Goal: Task Accomplishment & Management: Complete application form

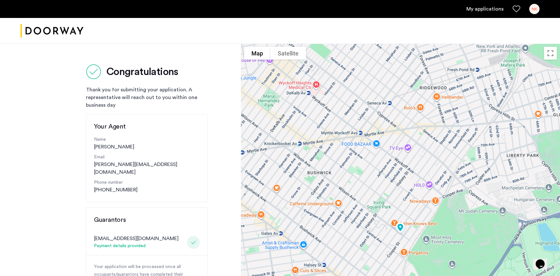
scroll to position [141, 0]
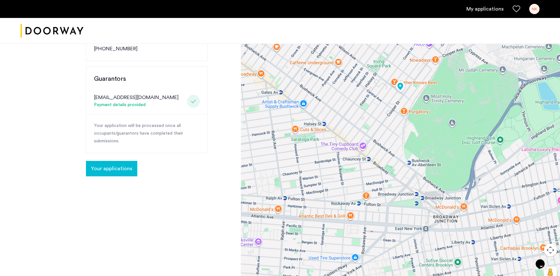
click at [112, 165] on span "Your applications" at bounding box center [111, 169] width 41 height 8
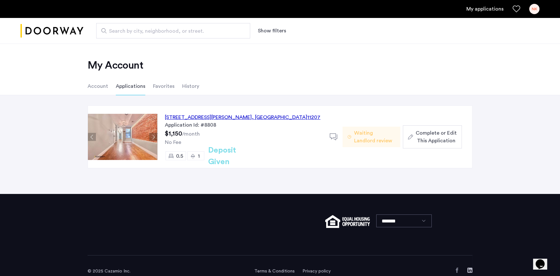
click at [446, 135] on span "Complete or Edit This Application" at bounding box center [436, 136] width 41 height 15
